Goal: Find specific page/section: Find specific page/section

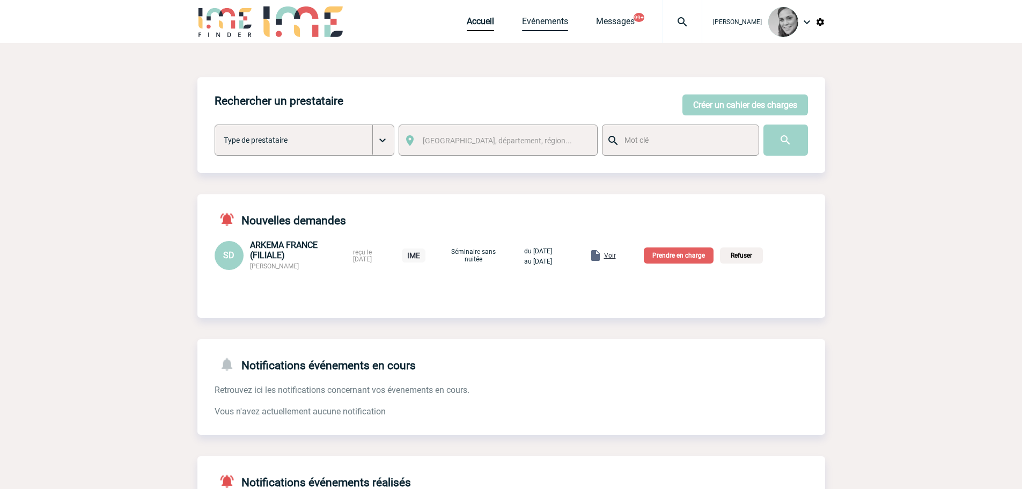
click at [549, 18] on link "Evénements" at bounding box center [545, 23] width 46 height 15
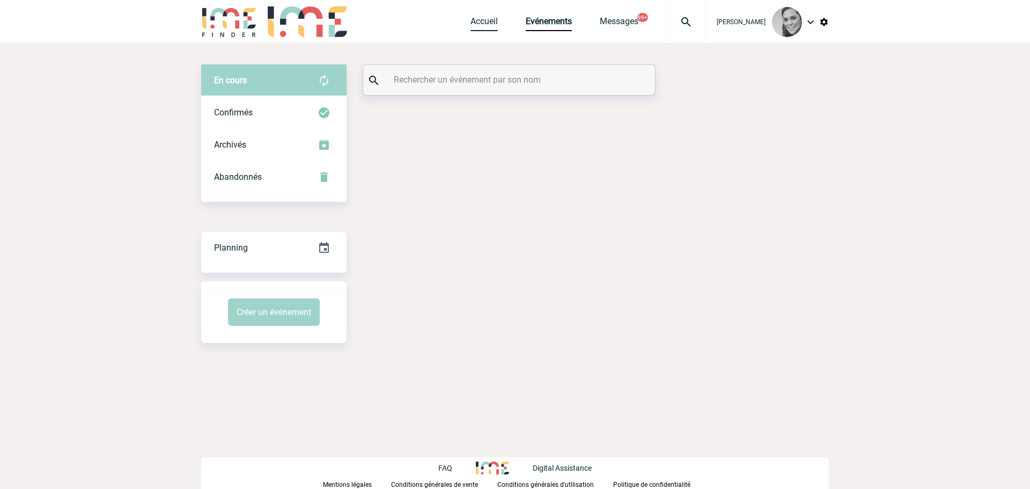
click at [487, 20] on link "Accueil" at bounding box center [484, 23] width 27 height 15
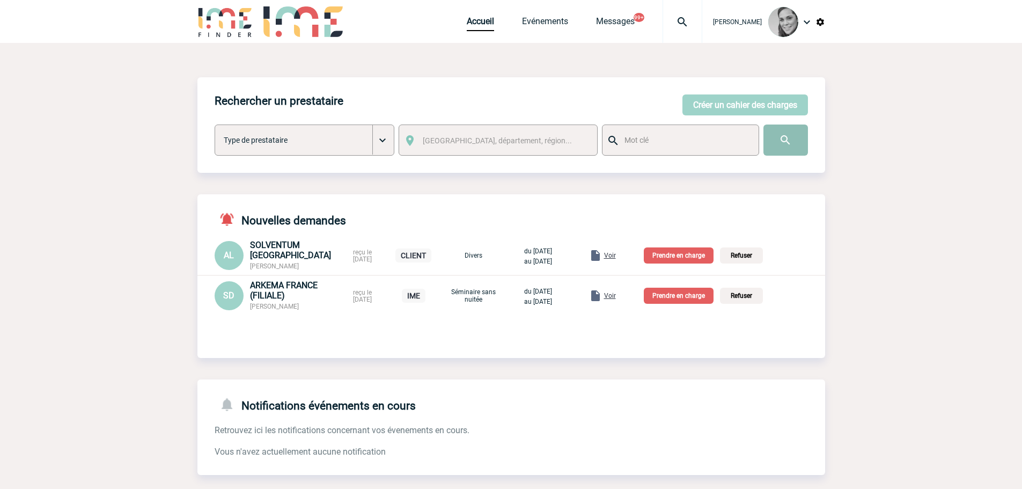
click at [791, 139] on input "image" at bounding box center [786, 140] width 45 height 31
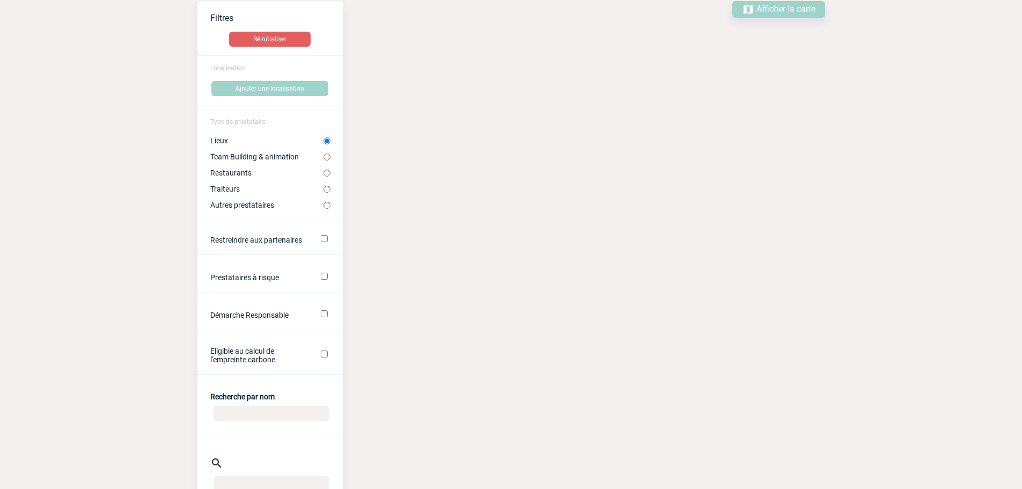
scroll to position [161, 0]
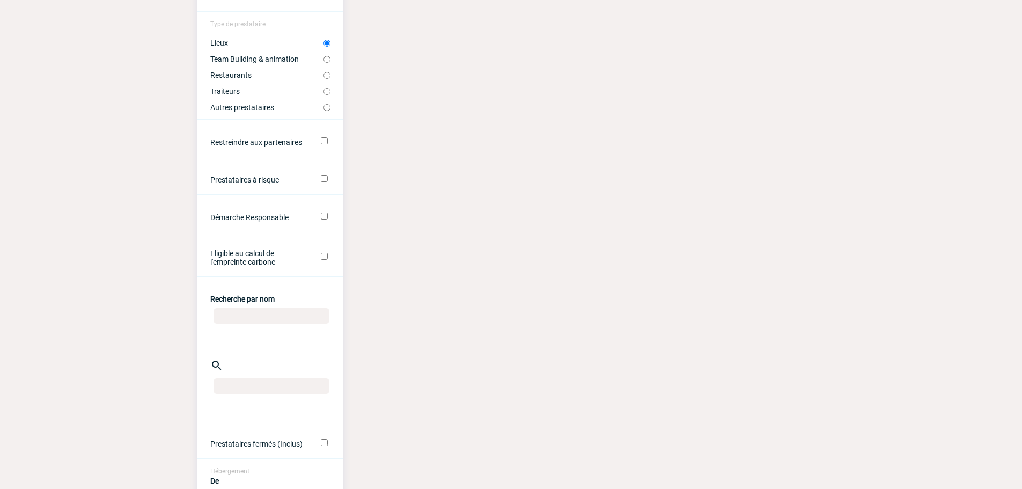
click at [261, 312] on input "Recherche par nom" at bounding box center [272, 316] width 116 height 16
type input "e"
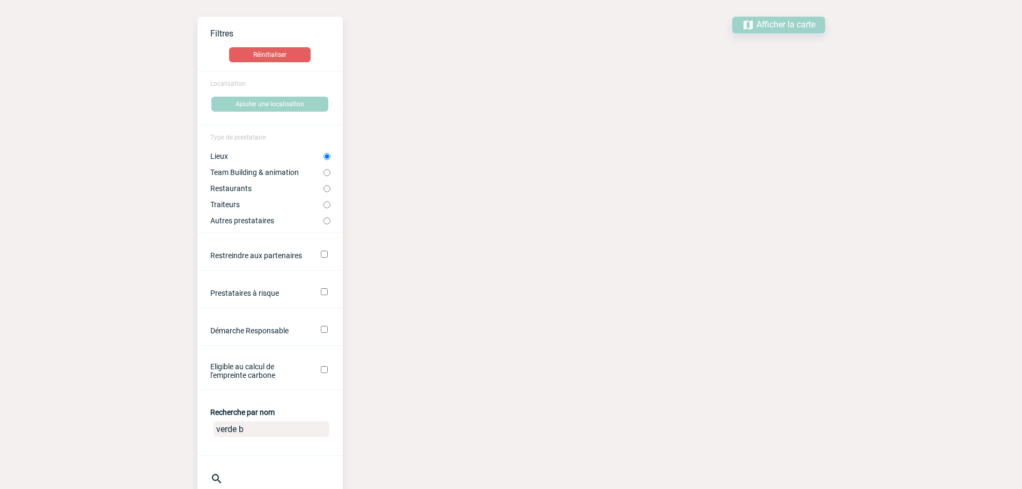
scroll to position [0, 0]
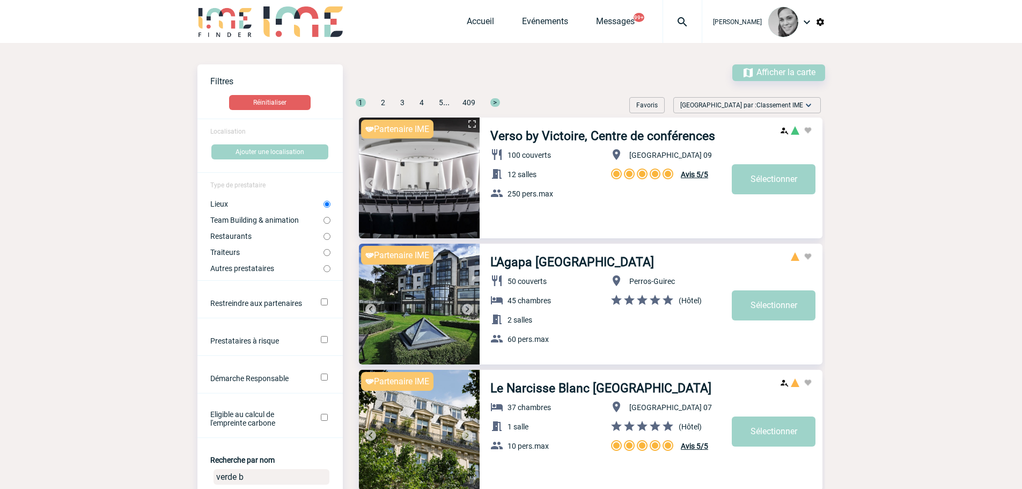
type input "verde b"
click at [245, 233] on label "Restaurants" at bounding box center [266, 236] width 113 height 9
click at [324, 233] on input "Restaurants" at bounding box center [327, 236] width 7 height 7
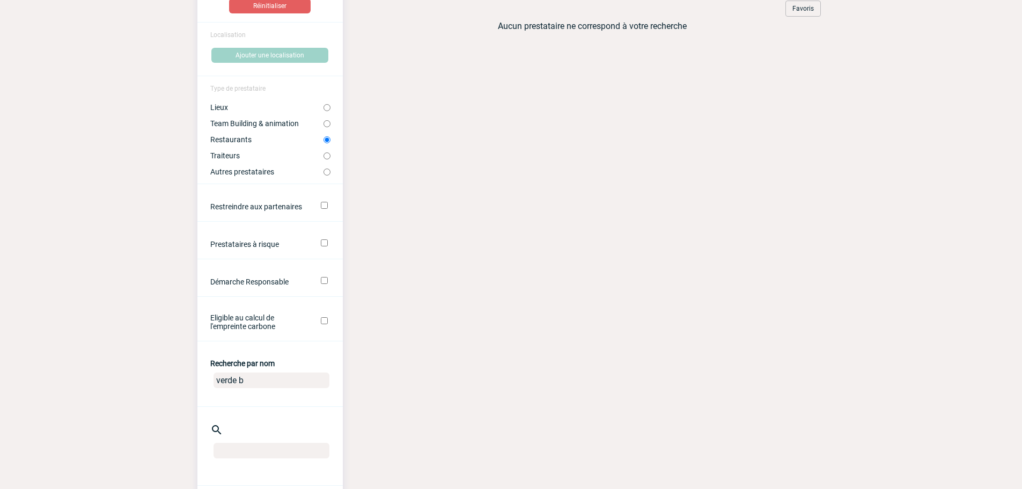
scroll to position [215, 0]
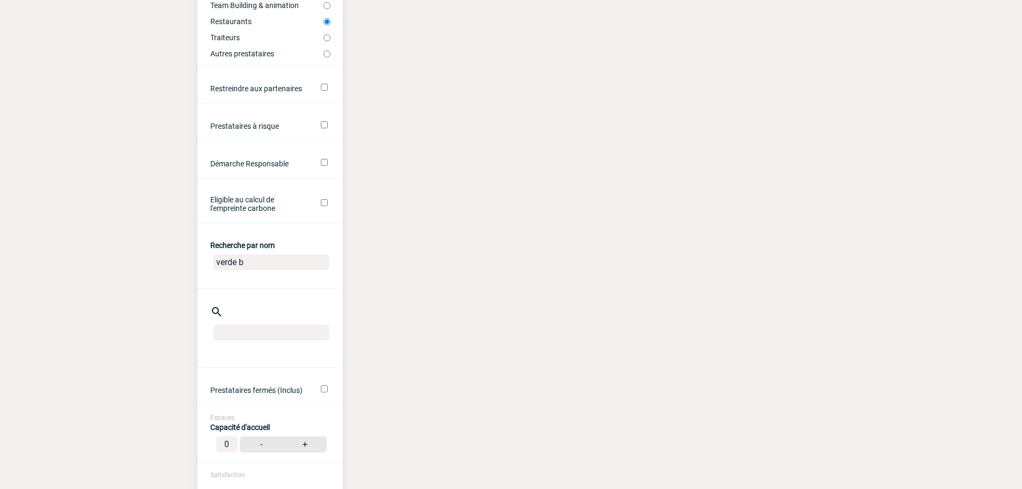
click at [257, 261] on input "verde b" at bounding box center [272, 262] width 116 height 16
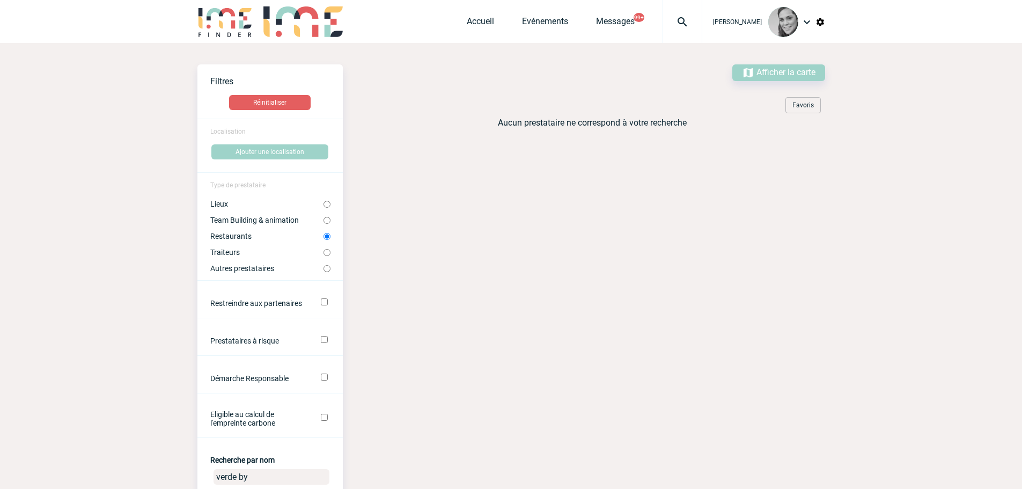
type input "verde by"
click at [219, 202] on label "Lieux" at bounding box center [266, 204] width 113 height 9
click at [324, 202] on input "Lieux" at bounding box center [327, 204] width 7 height 7
radio input "true"
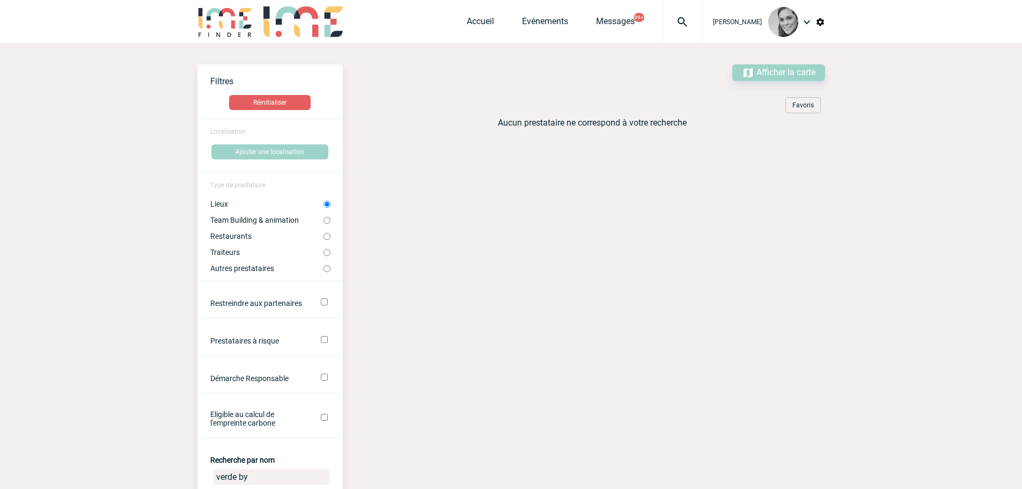
click at [324, 268] on input "Autres prestataires" at bounding box center [327, 268] width 7 height 7
radio input "true"
click at [325, 206] on input "Lieux" at bounding box center [327, 204] width 7 height 7
radio input "true"
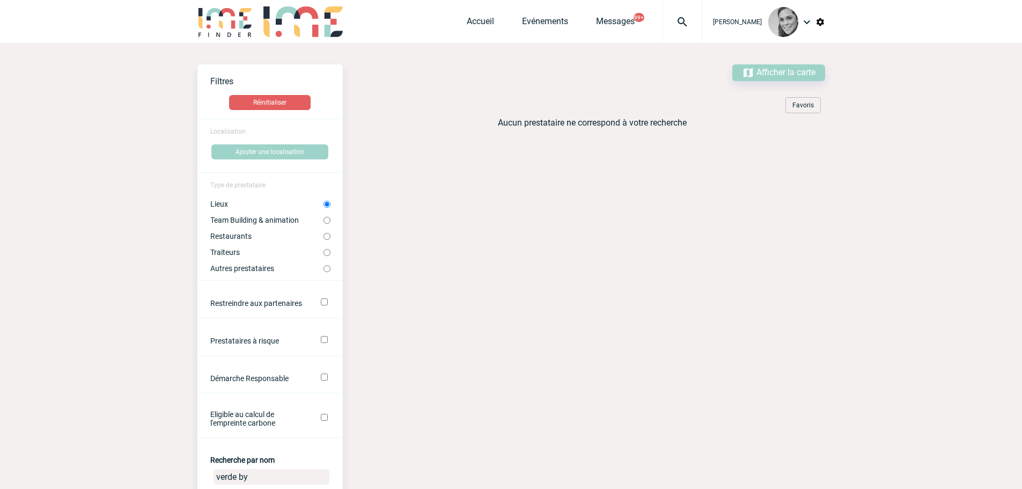
scroll to position [376, 0]
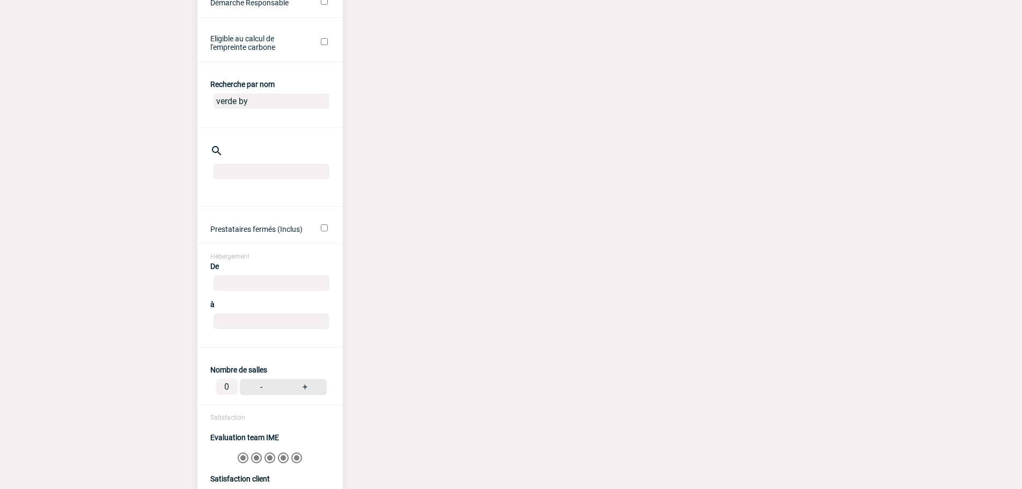
click at [261, 99] on input "verde by" at bounding box center [272, 101] width 116 height 16
drag, startPoint x: 272, startPoint y: 103, endPoint x: 180, endPoint y: 103, distance: 92.3
click at [180, 103] on body "Yanisse BELARBI Accueil Evénements 99+ 0" at bounding box center [511, 349] width 1022 height 1450
type input "yeeel"
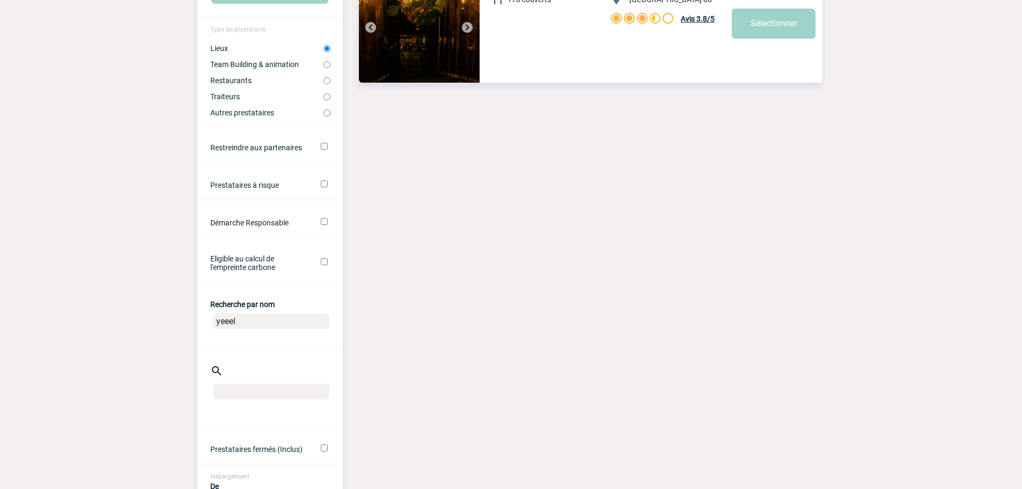
scroll to position [0, 0]
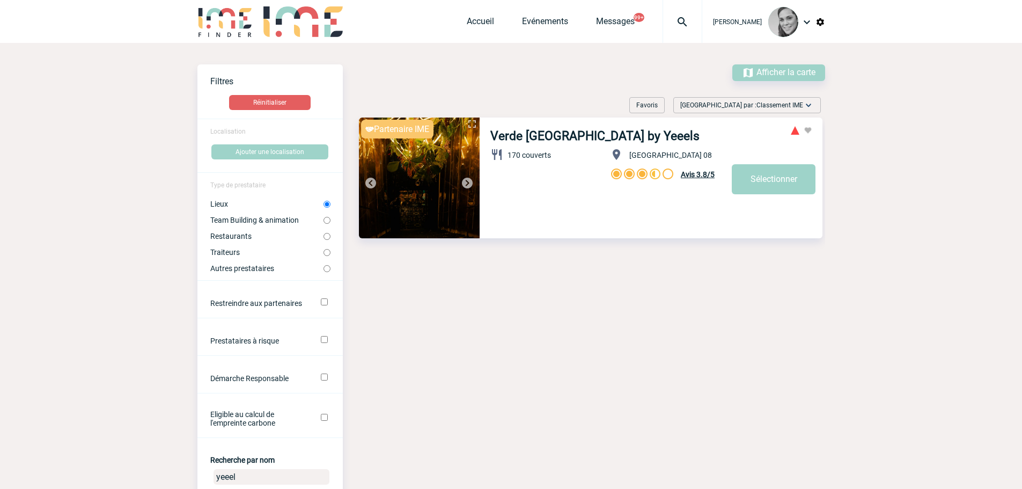
click at [525, 140] on link "Verde Paris by Yeeels" at bounding box center [595, 136] width 209 height 14
click at [295, 220] on label "Team Building & animation" at bounding box center [266, 220] width 113 height 9
click at [324, 220] on input "Team Building & animation" at bounding box center [327, 220] width 7 height 7
radio input "true"
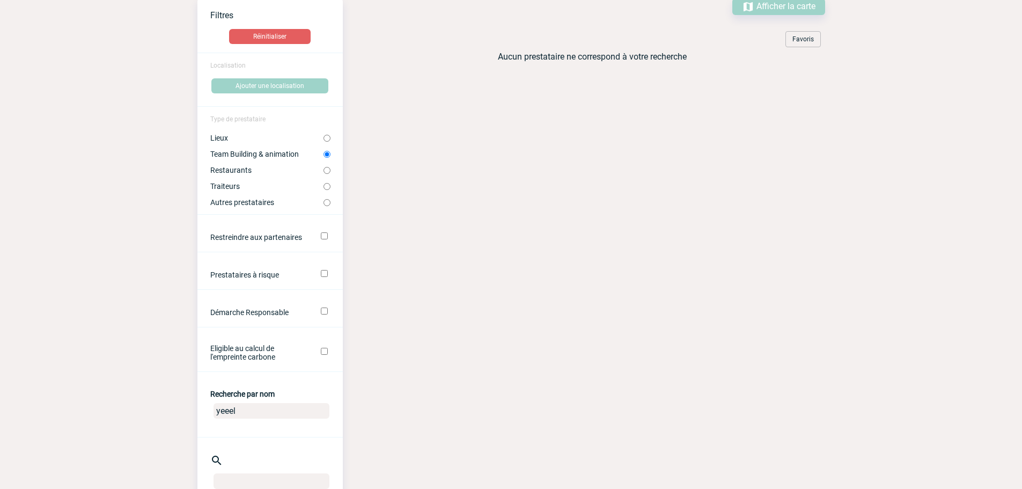
scroll to position [161, 0]
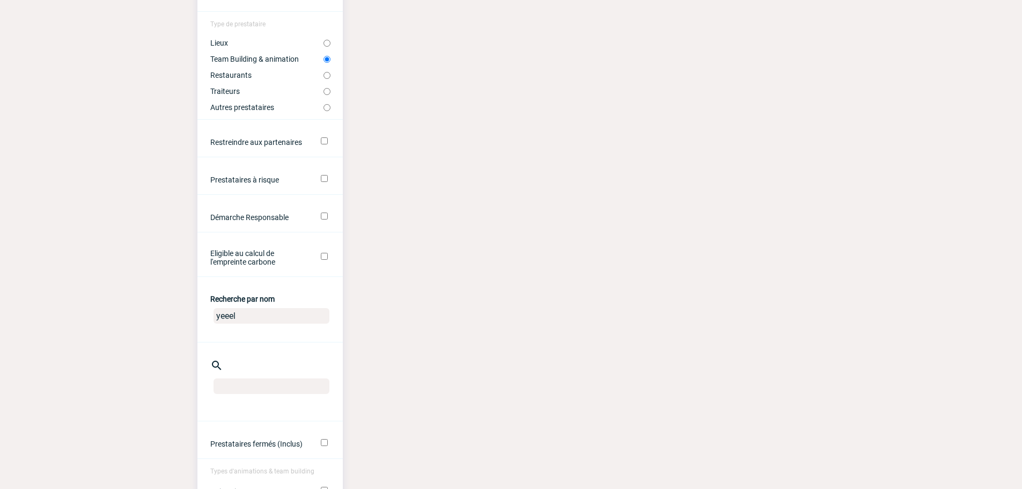
click at [268, 319] on input "yeeel" at bounding box center [272, 316] width 116 height 16
type input "yeep"
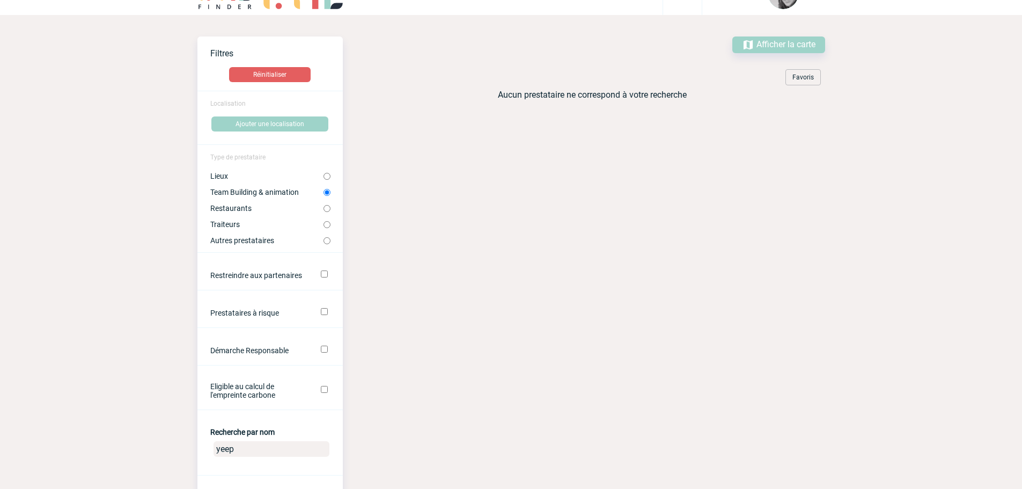
scroll to position [54, 0]
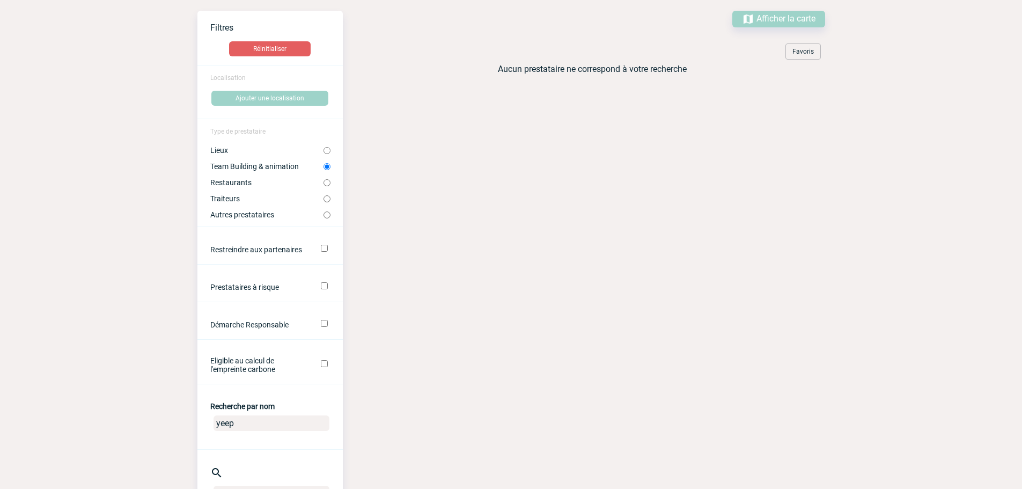
click at [238, 426] on input "yeep" at bounding box center [272, 423] width 116 height 16
drag, startPoint x: 242, startPoint y: 423, endPoint x: 207, endPoint y: 423, distance: 34.9
click at [207, 423] on center "yeep" at bounding box center [269, 425] width 145 height 28
type input "blind"
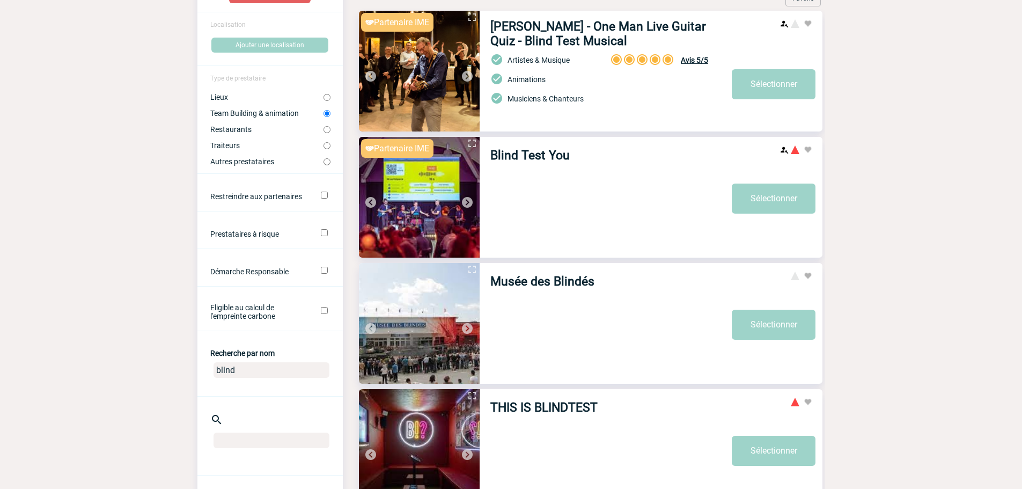
scroll to position [107, 0]
click at [447, 178] on img at bounding box center [419, 196] width 121 height 121
drag, startPoint x: 245, startPoint y: 369, endPoint x: 181, endPoint y: 364, distance: 64.5
click at [181, 364] on body "Yanisse BELARBI Accueil Evénements 99+" at bounding box center [511, 366] width 1022 height 947
type input "yeah p"
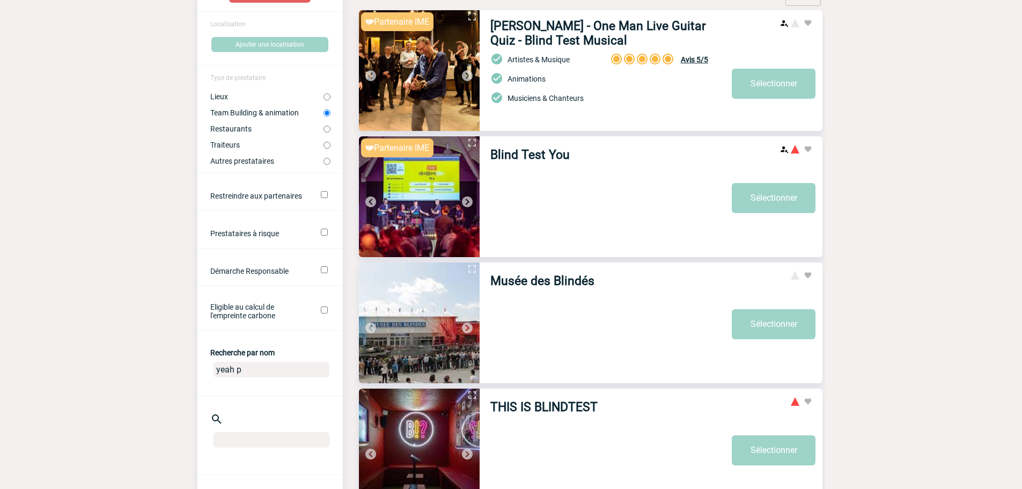
click at [975, 70] on body "Yanisse BELARBI Accueil Evénements 99+" at bounding box center [511, 366] width 1022 height 947
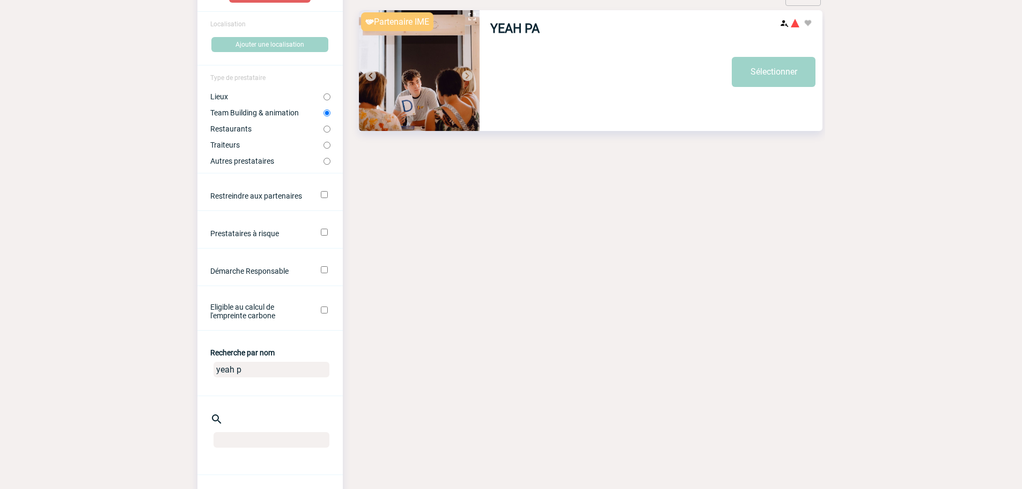
scroll to position [0, 0]
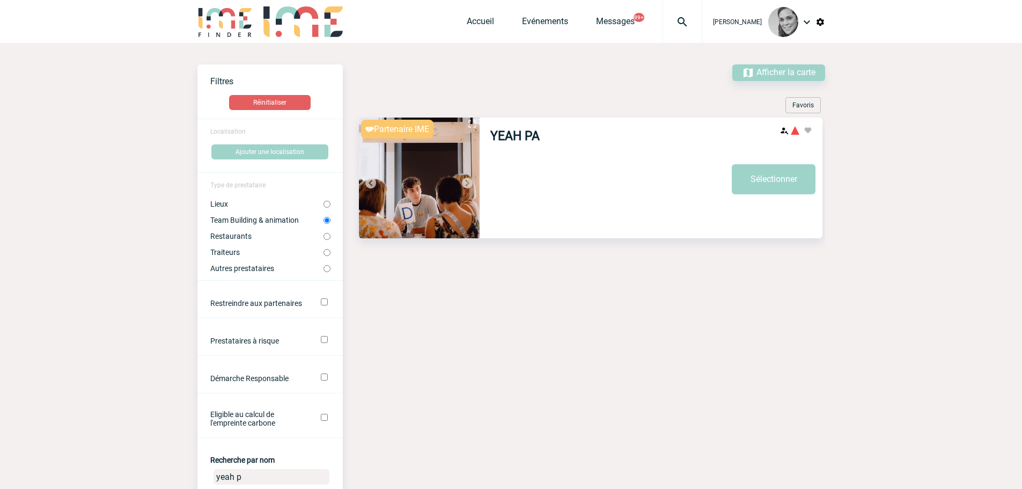
click at [416, 173] on img at bounding box center [419, 178] width 121 height 121
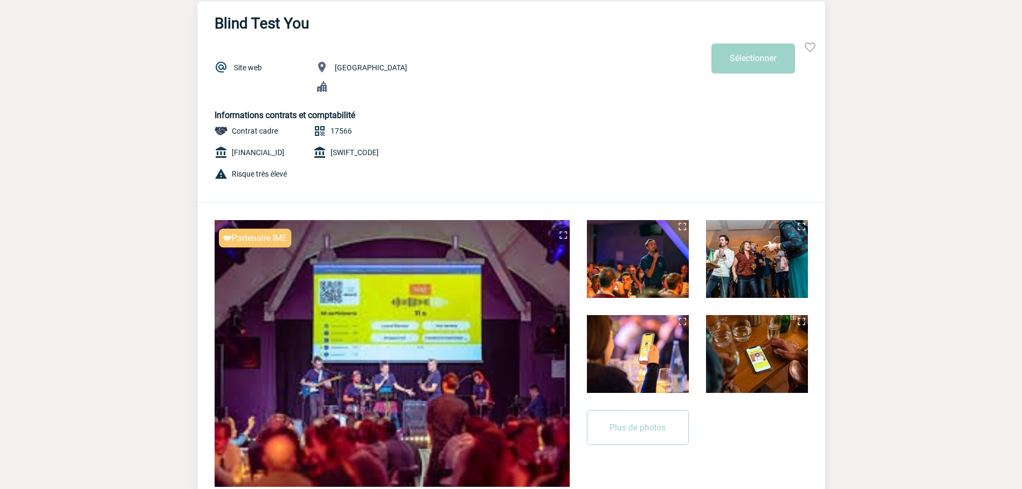
scroll to position [161, 0]
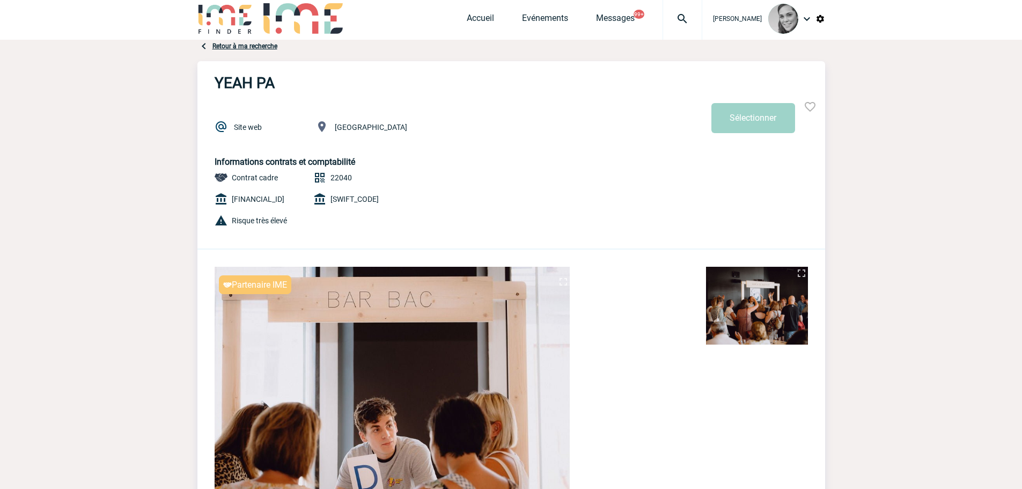
scroll to position [107, 0]
